Goal: Task Accomplishment & Management: Manage account settings

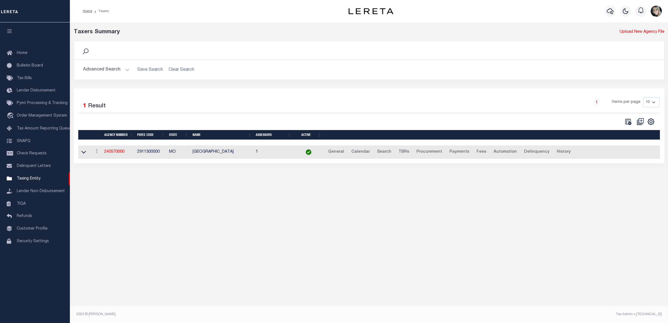
click at [113, 156] on td "240570000" at bounding box center [118, 152] width 33 height 14
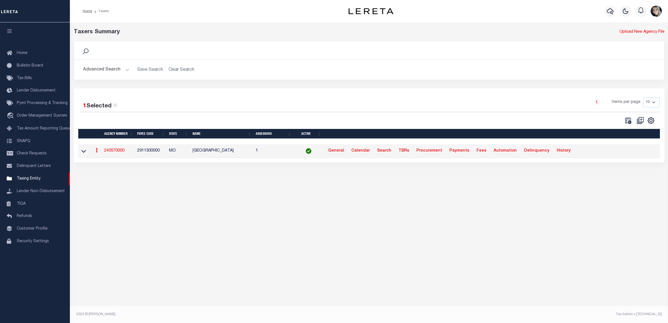
click at [115, 153] on link "240570000" at bounding box center [114, 151] width 20 height 4
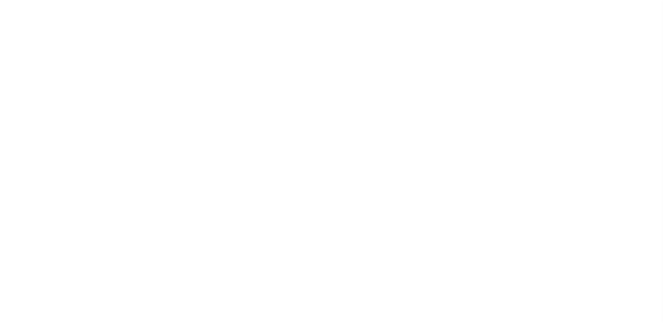
select select
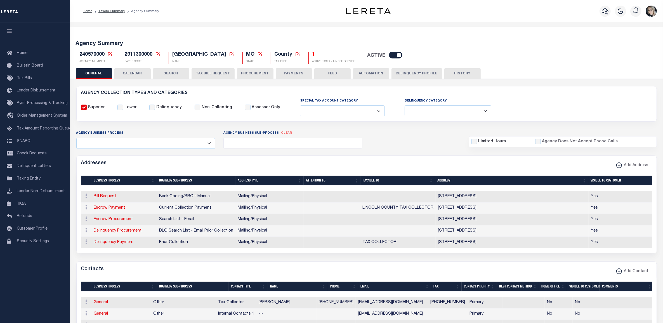
click at [110, 54] on icon at bounding box center [109, 54] width 5 height 5
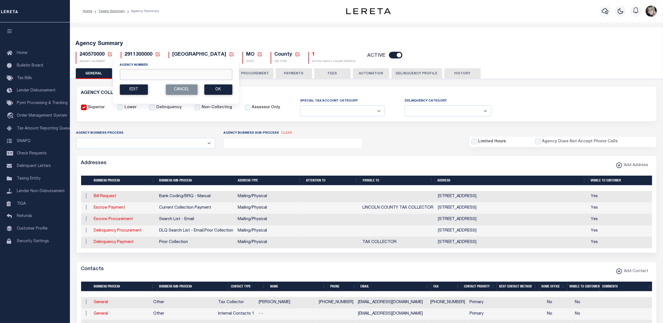
click at [146, 73] on input "Agency Number" at bounding box center [176, 74] width 112 height 11
paste input "010230000"
type input "010230000"
click at [215, 90] on button "Ok" at bounding box center [218, 89] width 28 height 10
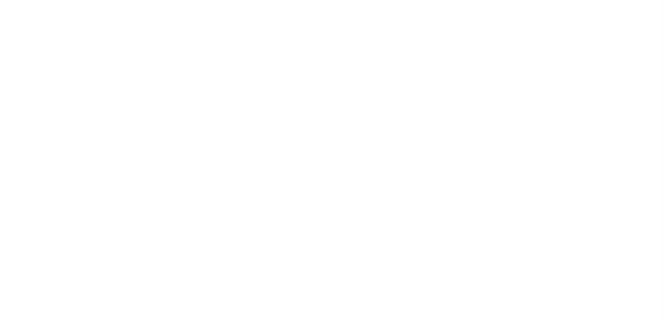
select select
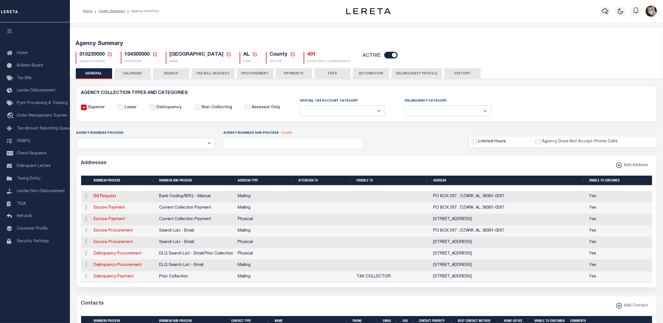
click at [217, 72] on button "TAX BILL REQUEST" at bounding box center [212, 73] width 43 height 11
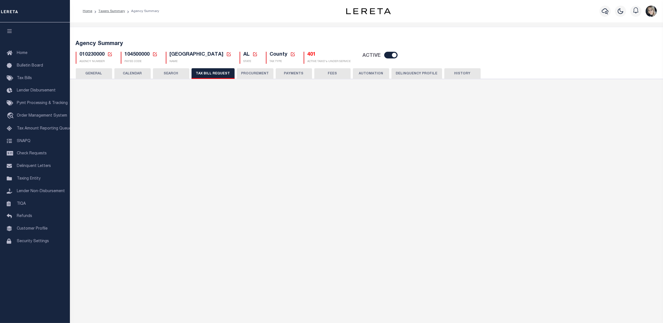
select select "30"
checkbox input "false"
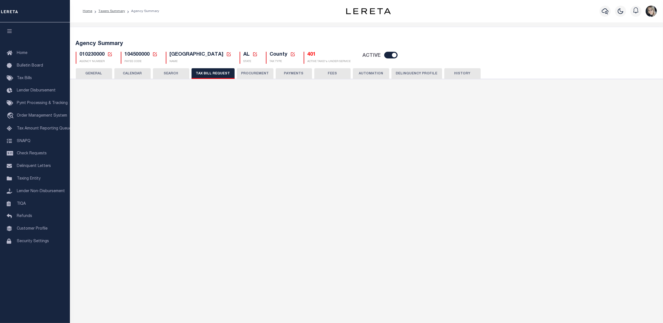
select select "22"
select select "true"
select select "13"
type input "7000"
select select
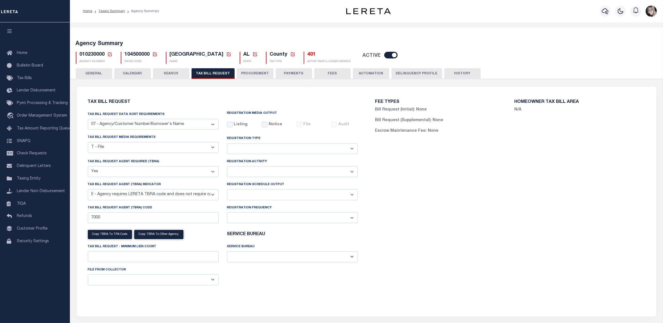
click at [256, 198] on select "Delta File Full File" at bounding box center [292, 194] width 131 height 11
select select "1"
click at [227, 190] on select "Delta File Full File" at bounding box center [292, 194] width 131 height 11
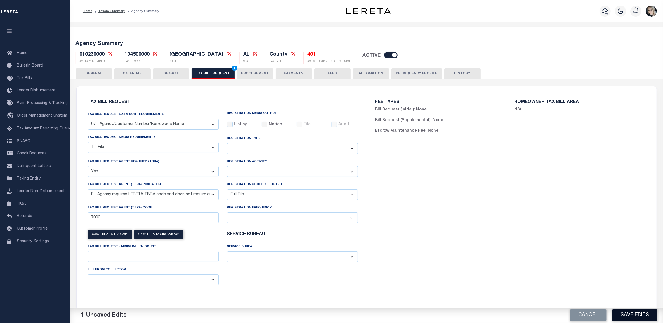
click at [639, 317] on button "Save Edits" at bounding box center [634, 315] width 45 height 12
